Goal: Transaction & Acquisition: Purchase product/service

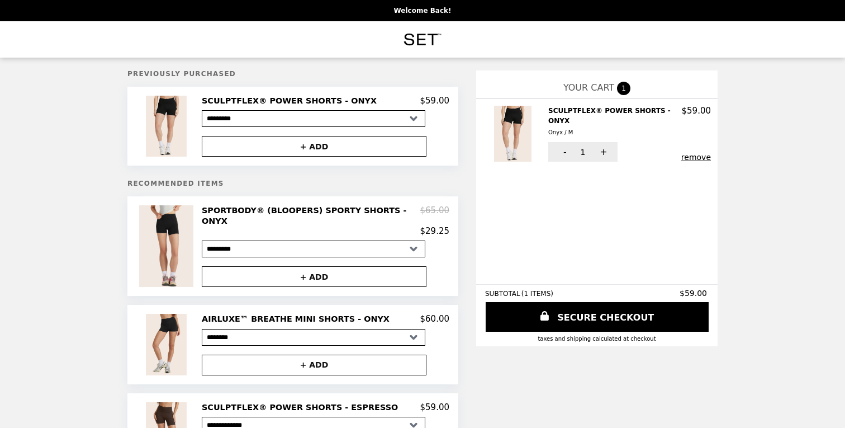
select select "********"
click at [173, 233] on img at bounding box center [167, 246] width 57 height 82
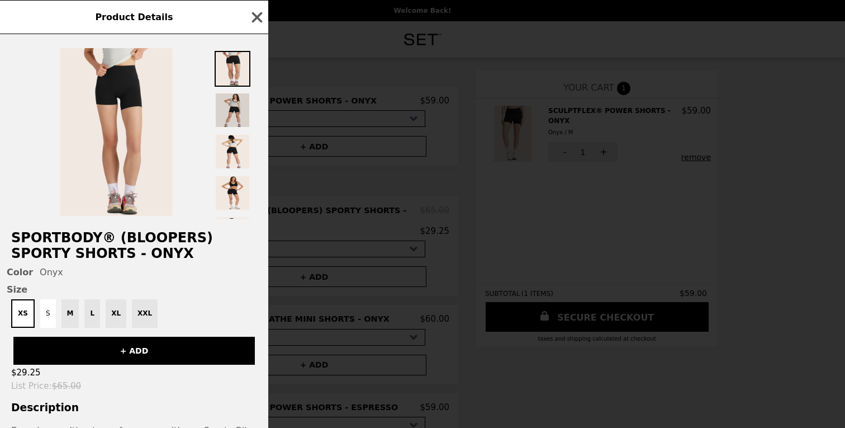
click at [226, 96] on img at bounding box center [233, 110] width 36 height 36
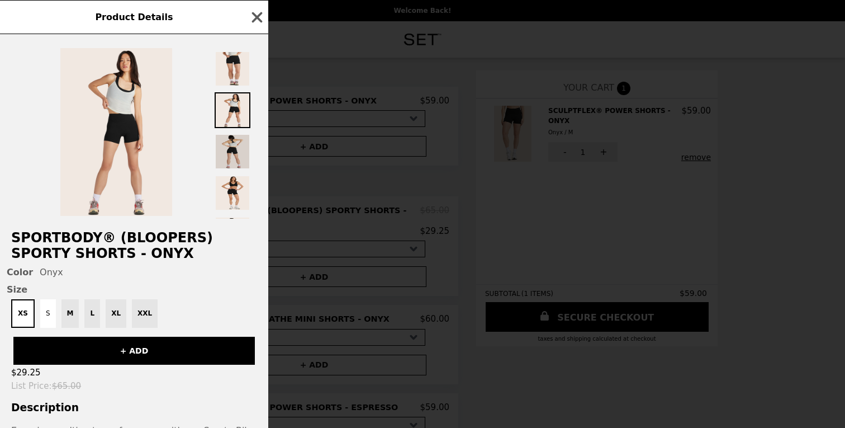
click at [236, 140] on img at bounding box center [233, 152] width 36 height 36
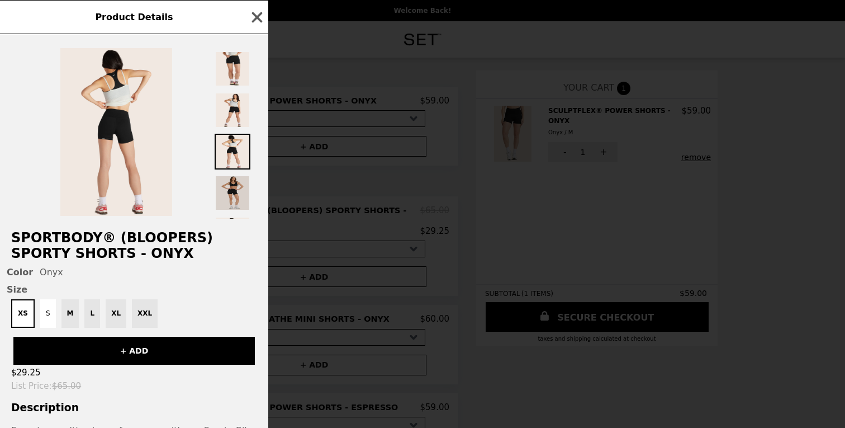
click at [238, 180] on img at bounding box center [233, 193] width 36 height 36
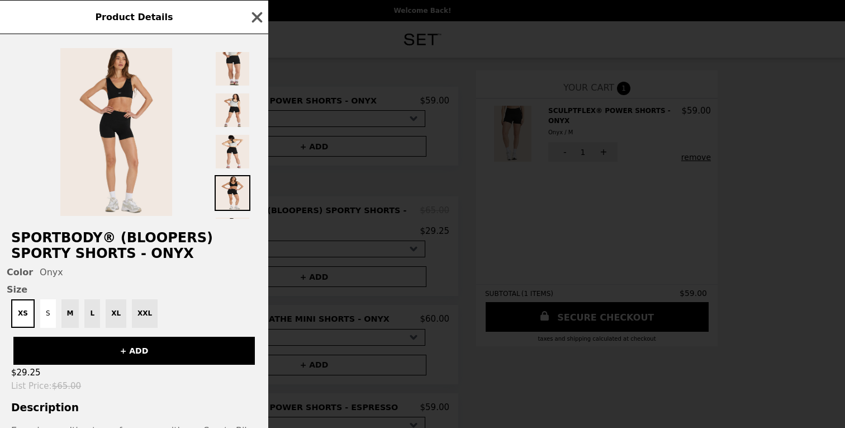
click at [349, 211] on div "Product Details SPORTBODY® (BLOOPERS) SPORTY SHORTS - ONYX Color Onyx Size XS S…" at bounding box center [422, 214] width 845 height 428
